Goal: Check status: Check status

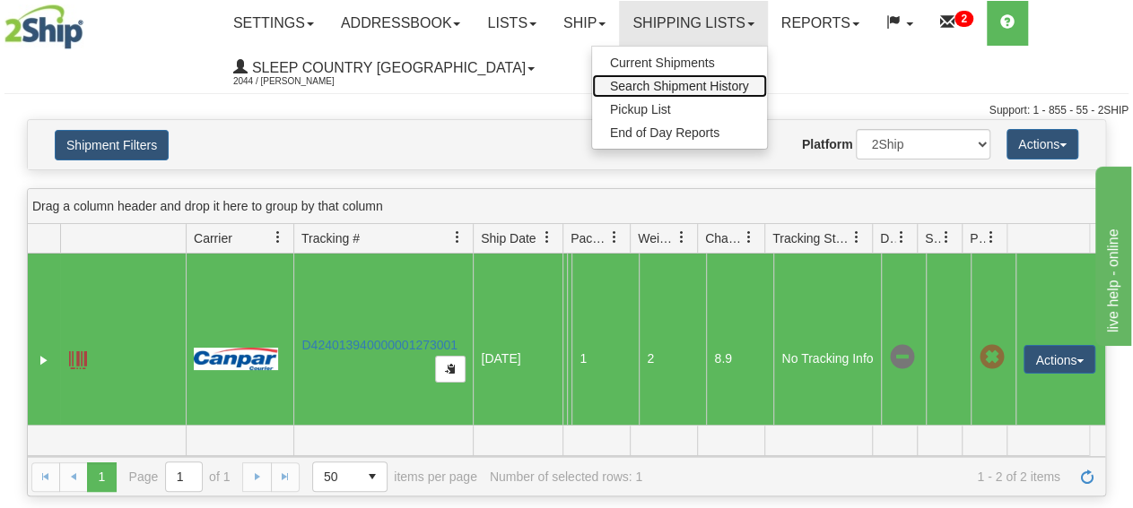
click at [695, 83] on span "Search Shipment History" at bounding box center [679, 86] width 139 height 14
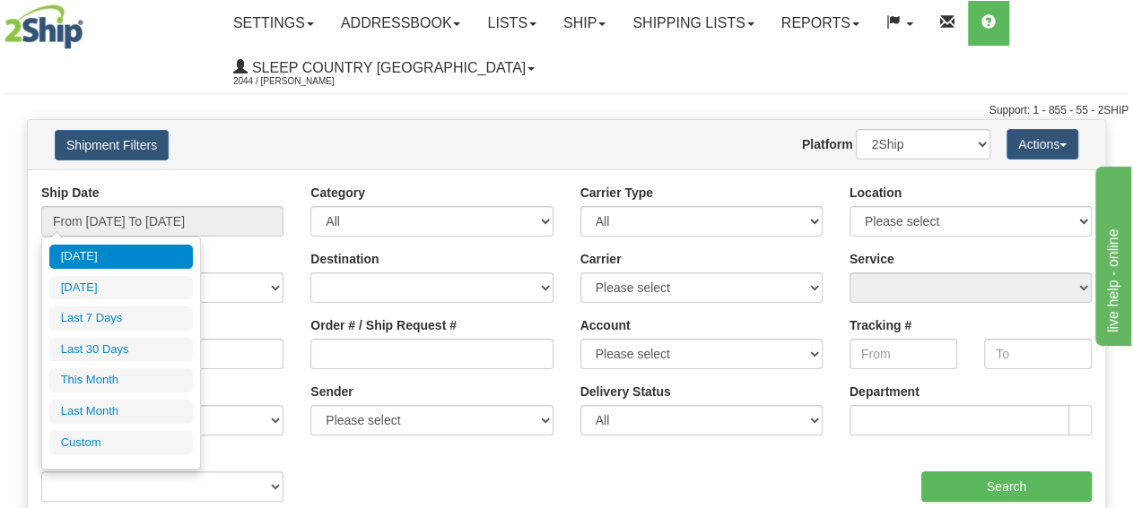
drag, startPoint x: 136, startPoint y: 350, endPoint x: 198, endPoint y: 364, distance: 63.5
click at [138, 350] on li "Last 30 Days" at bounding box center [120, 350] width 143 height 24
type input "From [DATE] To [DATE]"
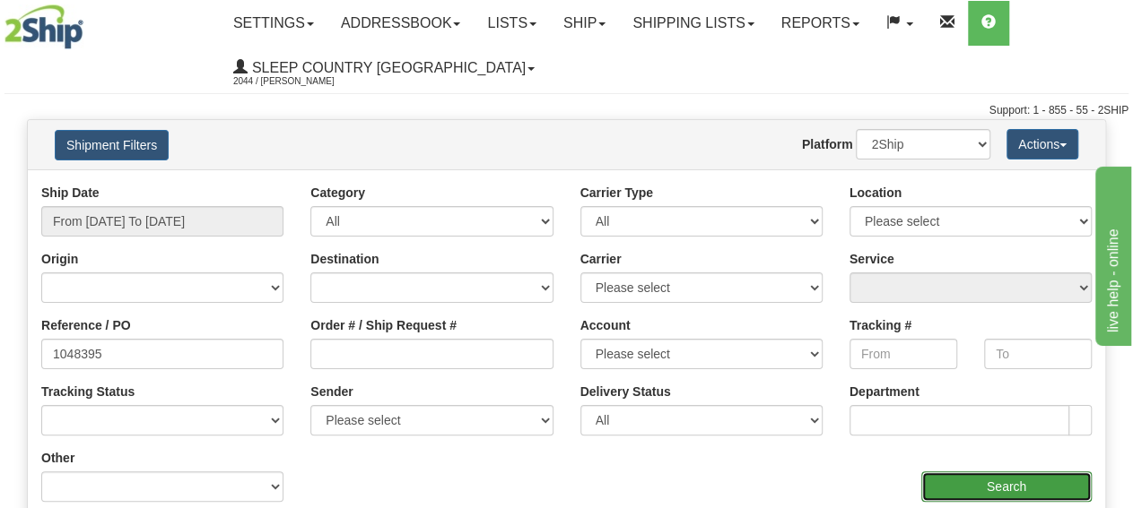
click at [990, 488] on input "Search" at bounding box center [1006, 487] width 170 height 30
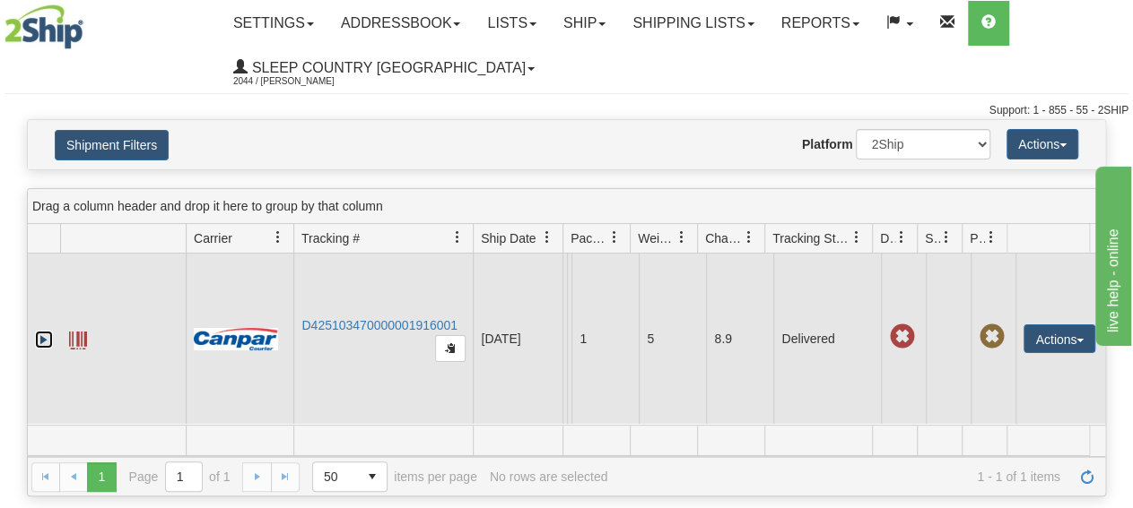
click at [40, 331] on link "Expand" at bounding box center [44, 340] width 18 height 18
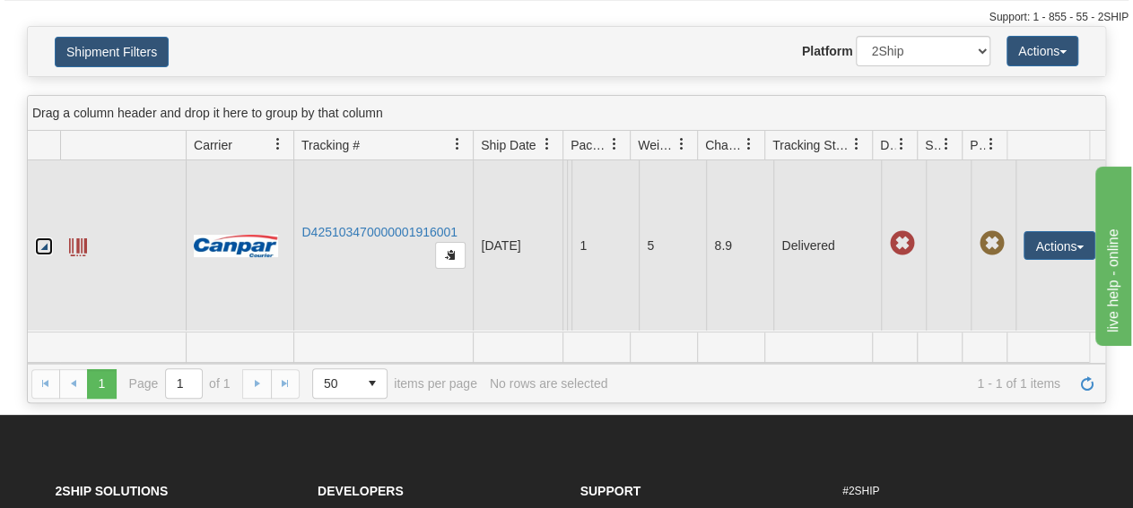
click at [339, 271] on td "D425103470000001916001" at bounding box center [382, 246] width 179 height 170
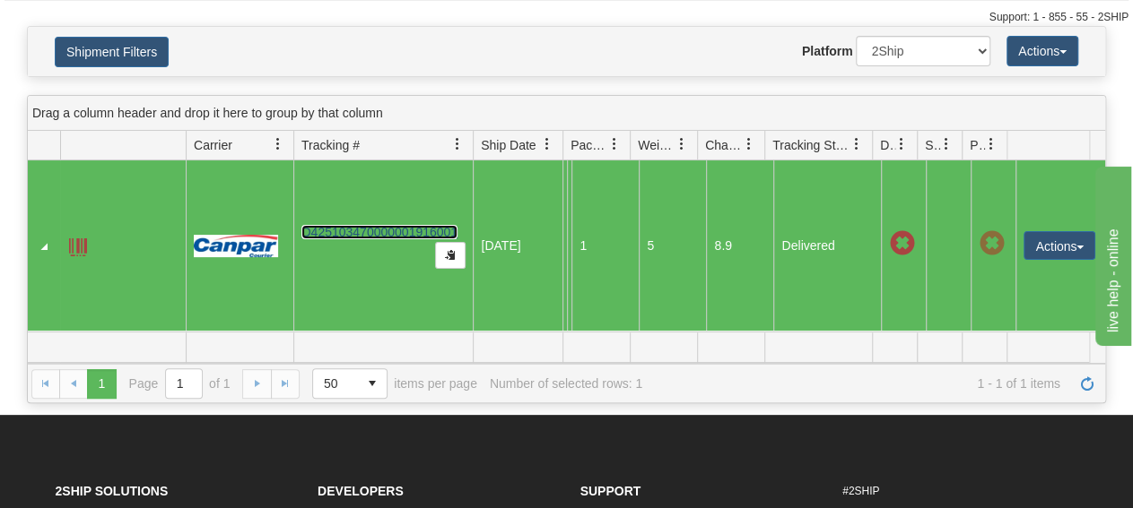
click at [346, 239] on link "D425103470000001916001" at bounding box center [379, 232] width 156 height 14
